Goal: Task Accomplishment & Management: Use online tool/utility

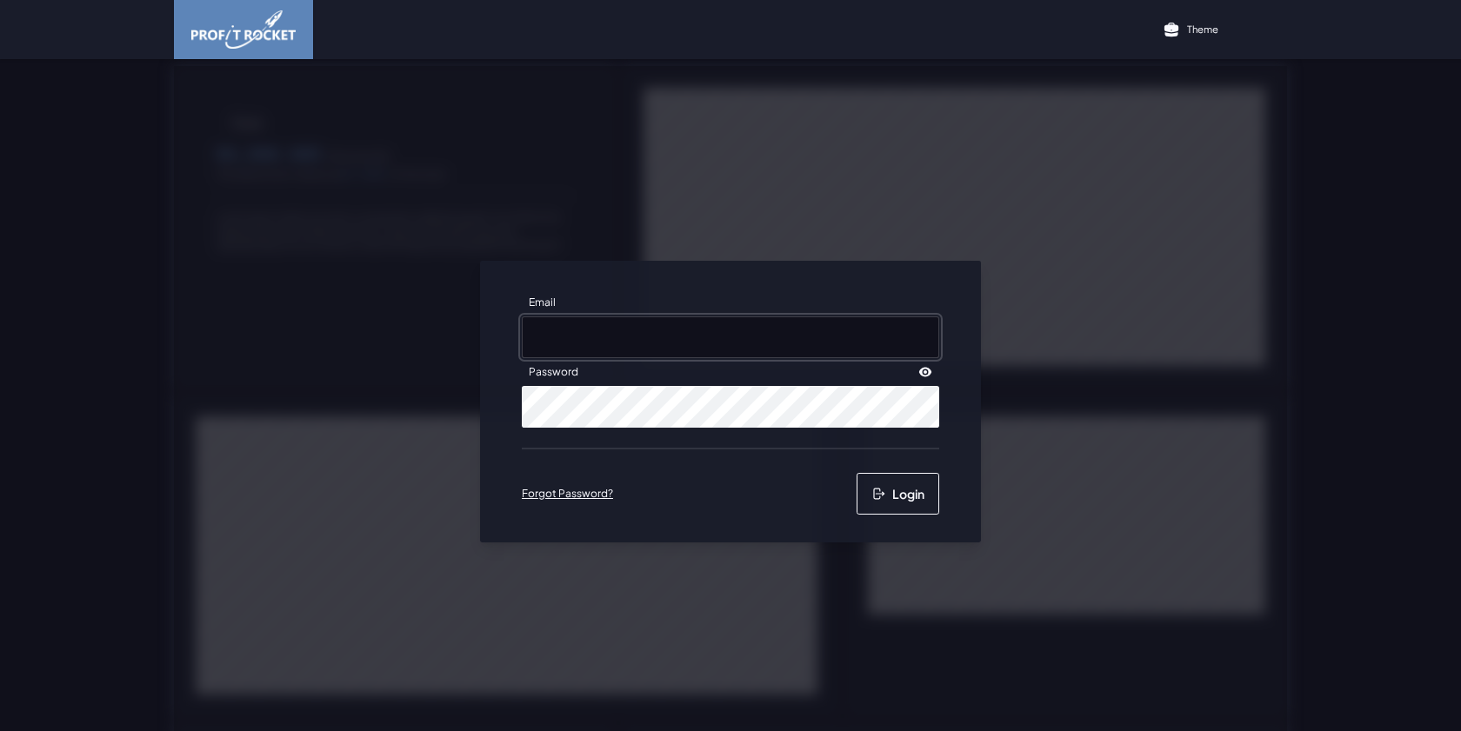
type input "[EMAIL_ADDRESS][DOMAIN_NAME]"
drag, startPoint x: 887, startPoint y: 485, endPoint x: 921, endPoint y: 477, distance: 35.0
click at [887, 485] on button "Login" at bounding box center [898, 494] width 83 height 42
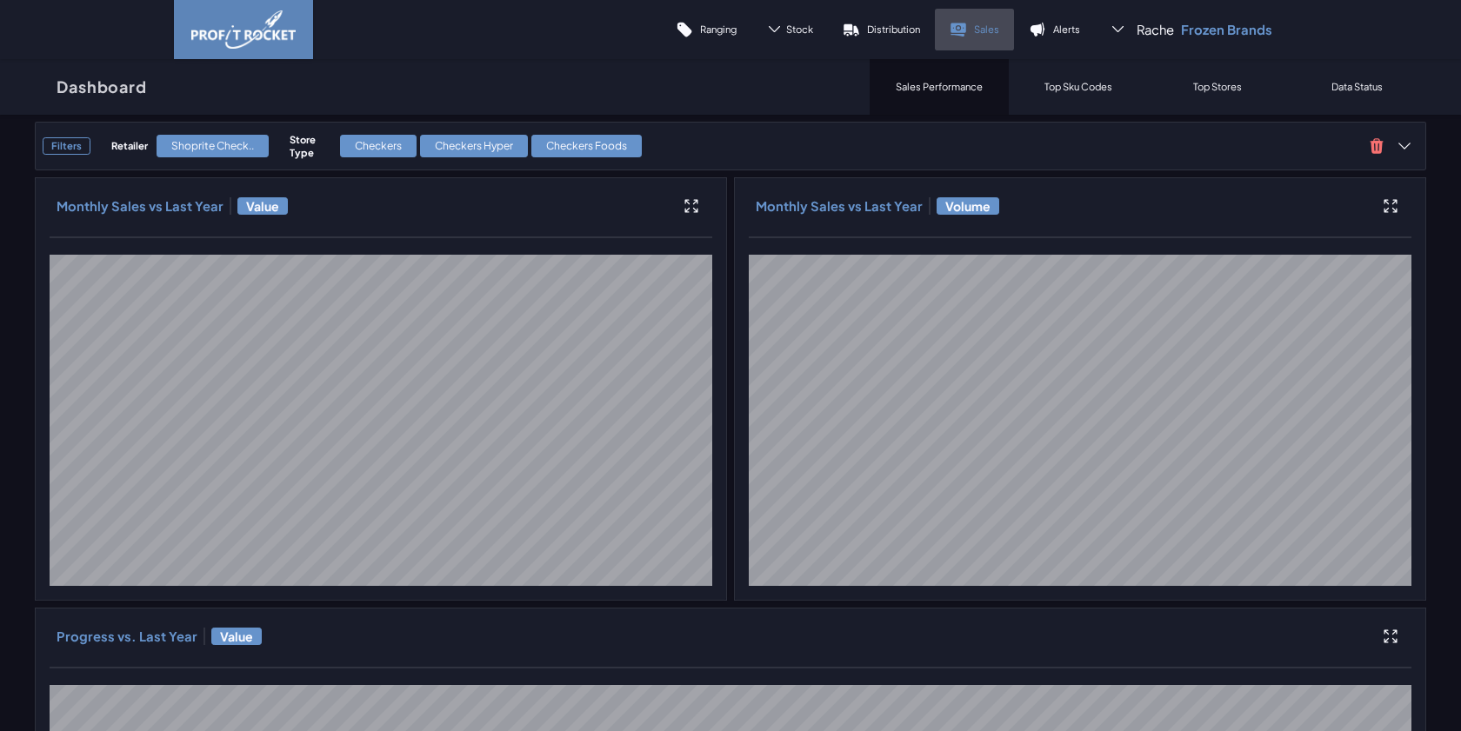
click at [1001, 31] on link "Sales" at bounding box center [974, 30] width 79 height 42
